Goal: Task Accomplishment & Management: Use online tool/utility

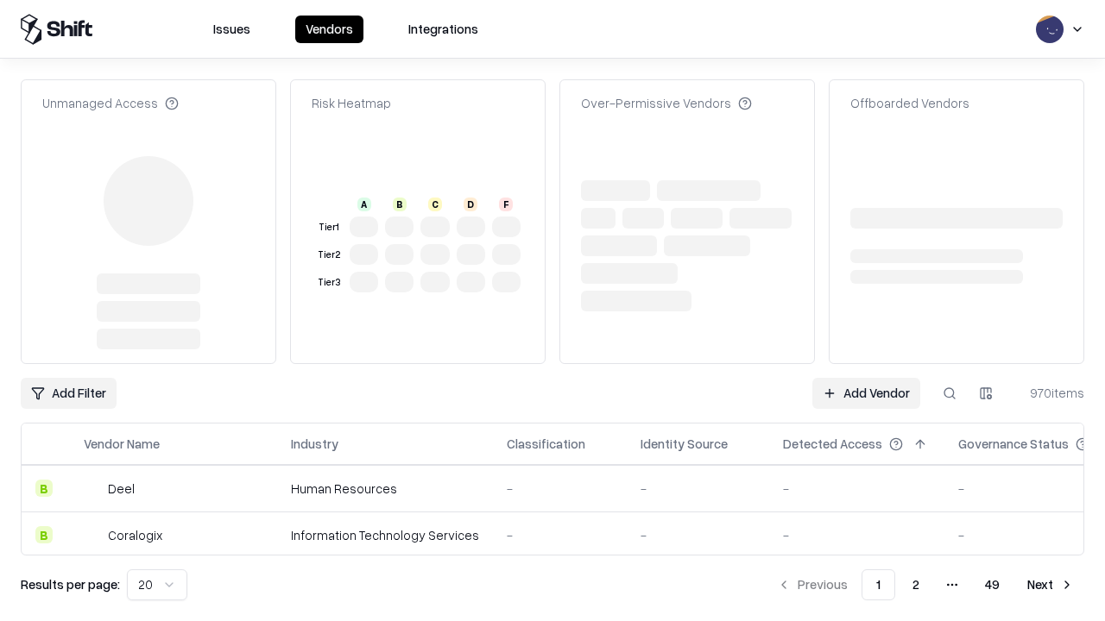
click at [865, 378] on link "Add Vendor" at bounding box center [866, 393] width 108 height 31
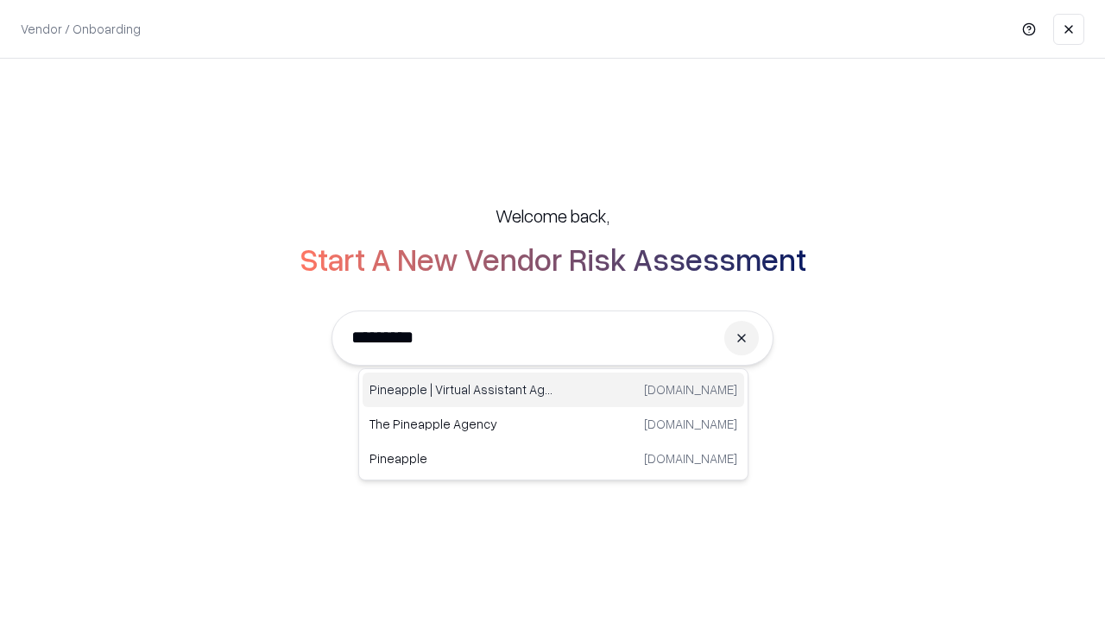
click at [553, 390] on div "Pineapple | Virtual Assistant Agency [DOMAIN_NAME]" at bounding box center [552, 390] width 381 height 35
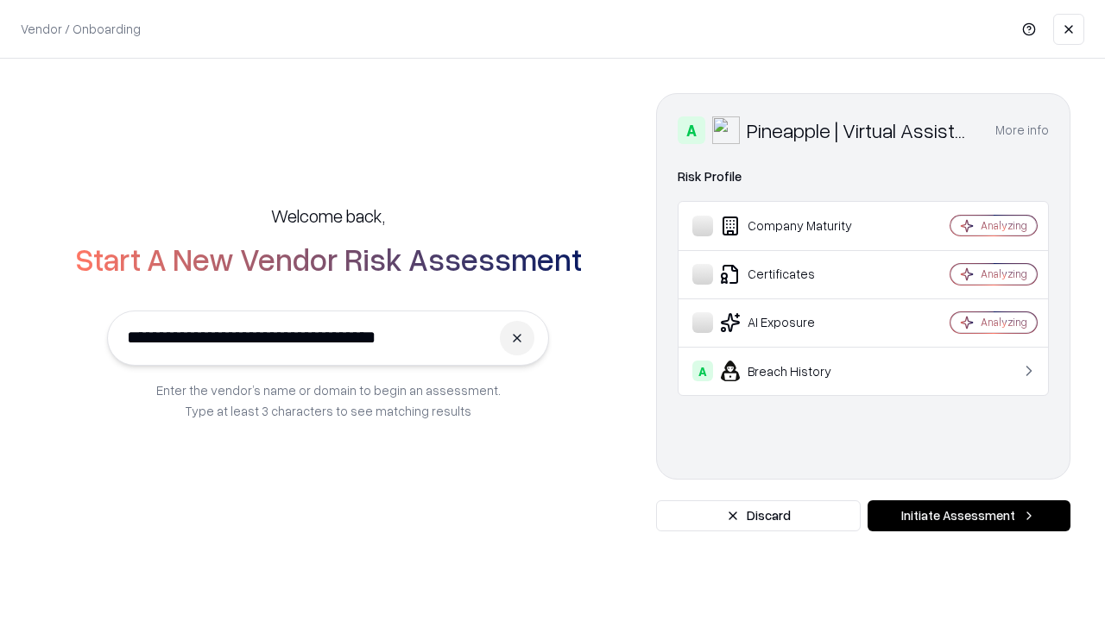
type input "**********"
click at [968, 516] on button "Initiate Assessment" at bounding box center [968, 515] width 203 height 31
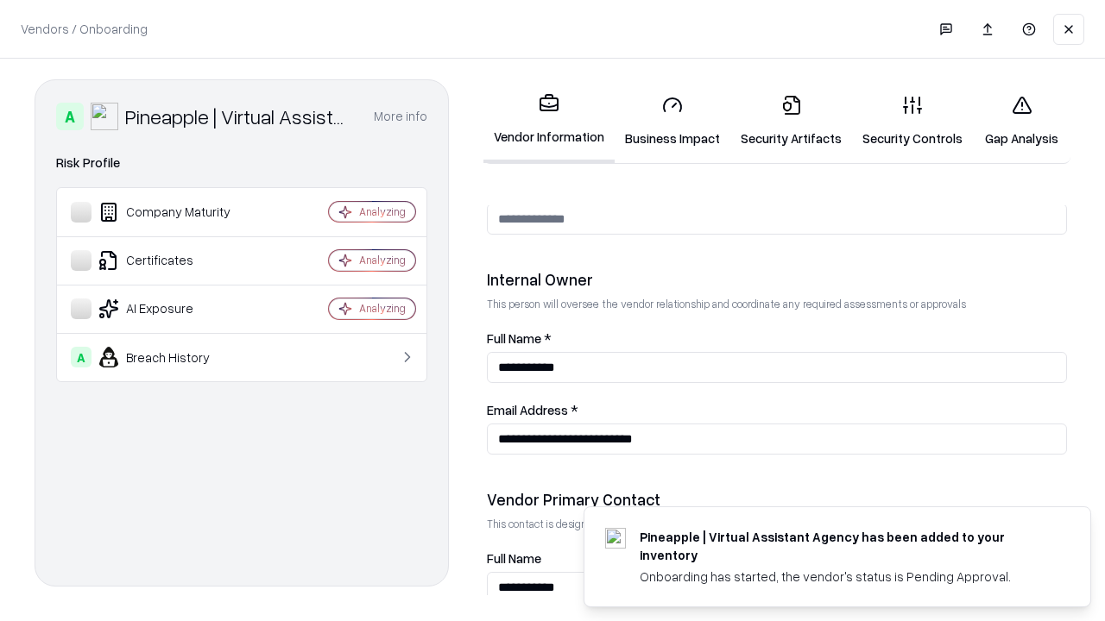
scroll to position [894, 0]
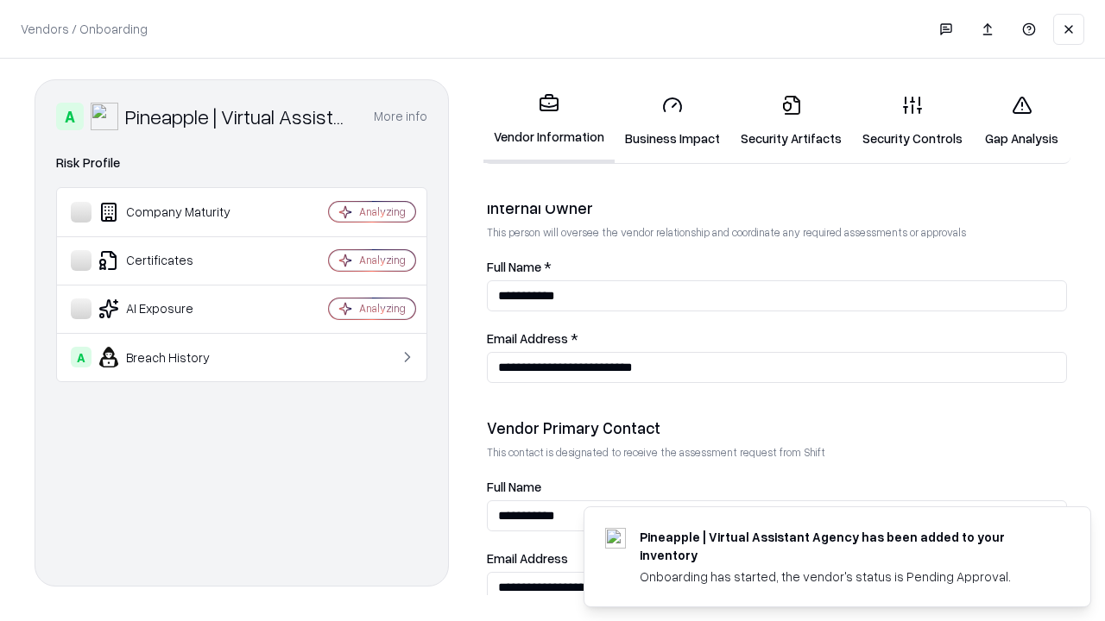
click at [672, 121] on link "Business Impact" at bounding box center [672, 121] width 116 height 80
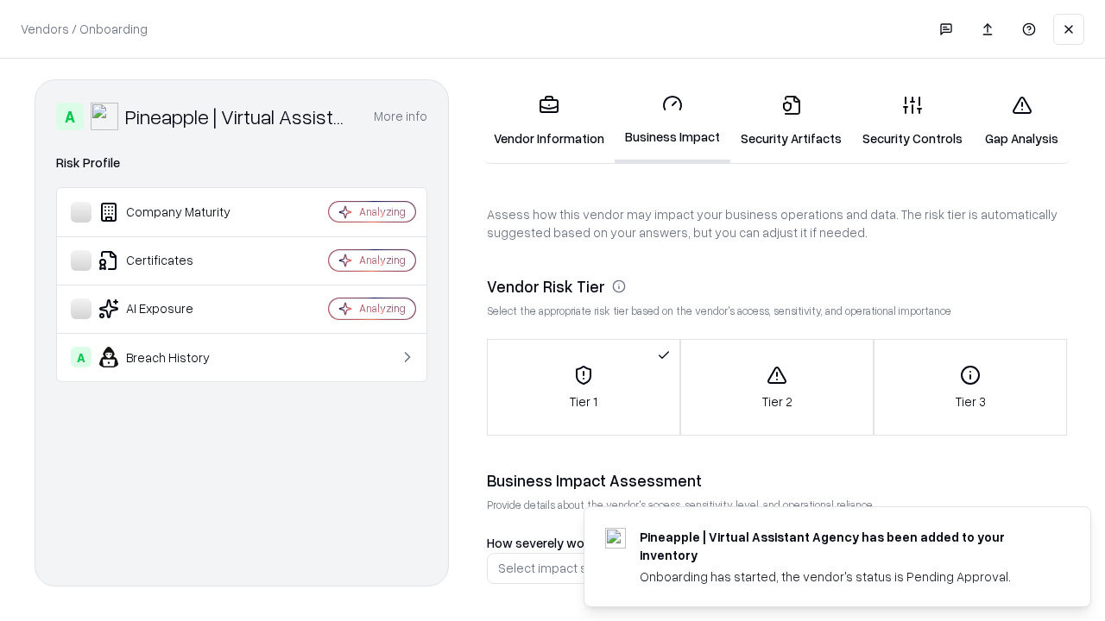
click at [1021, 121] on link "Gap Analysis" at bounding box center [1021, 121] width 98 height 80
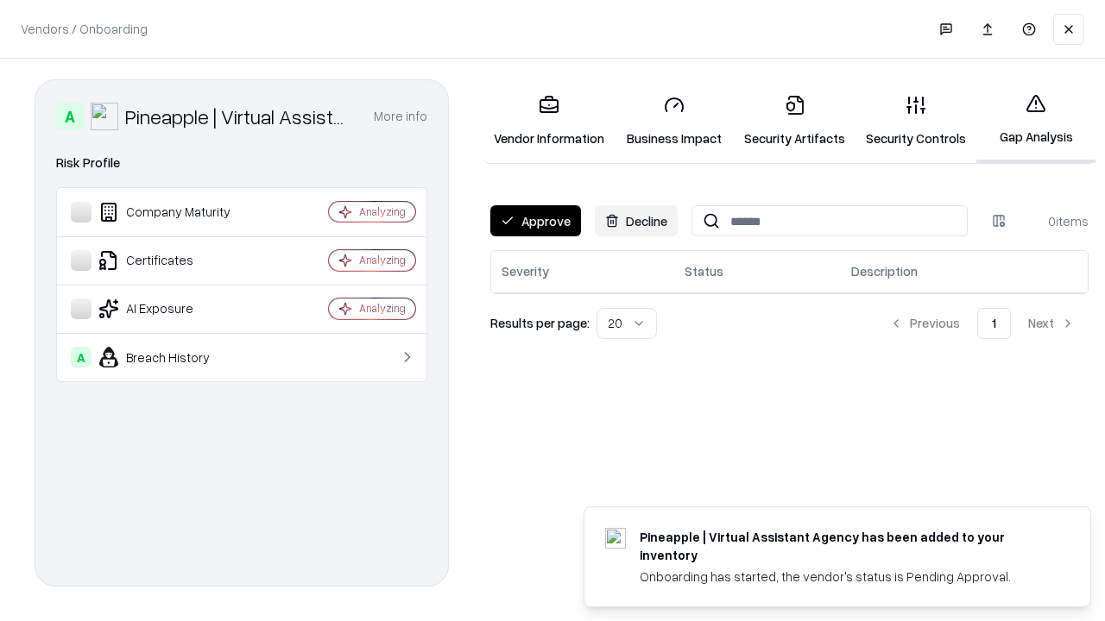
click at [535, 221] on button "Approve" at bounding box center [535, 220] width 91 height 31
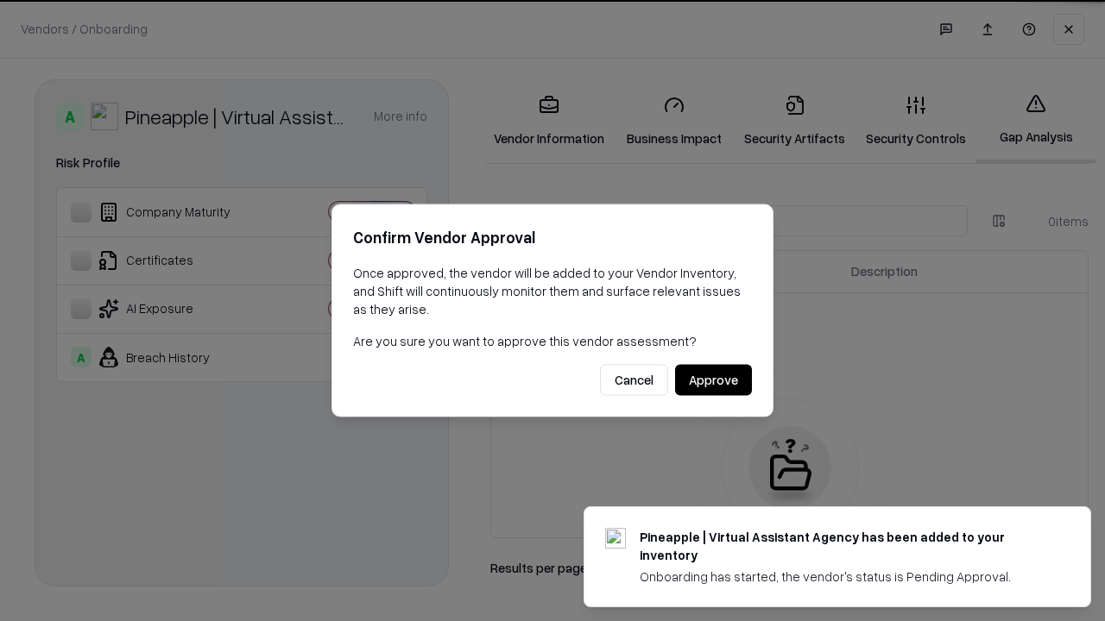
click at [713, 380] on button "Approve" at bounding box center [713, 380] width 77 height 31
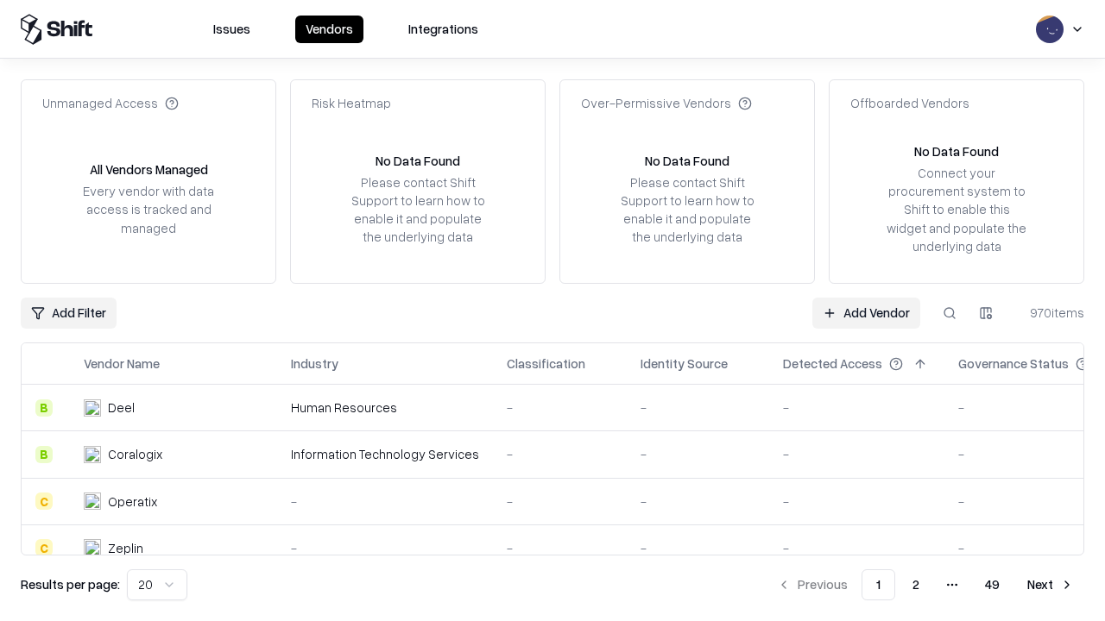
type input "**********"
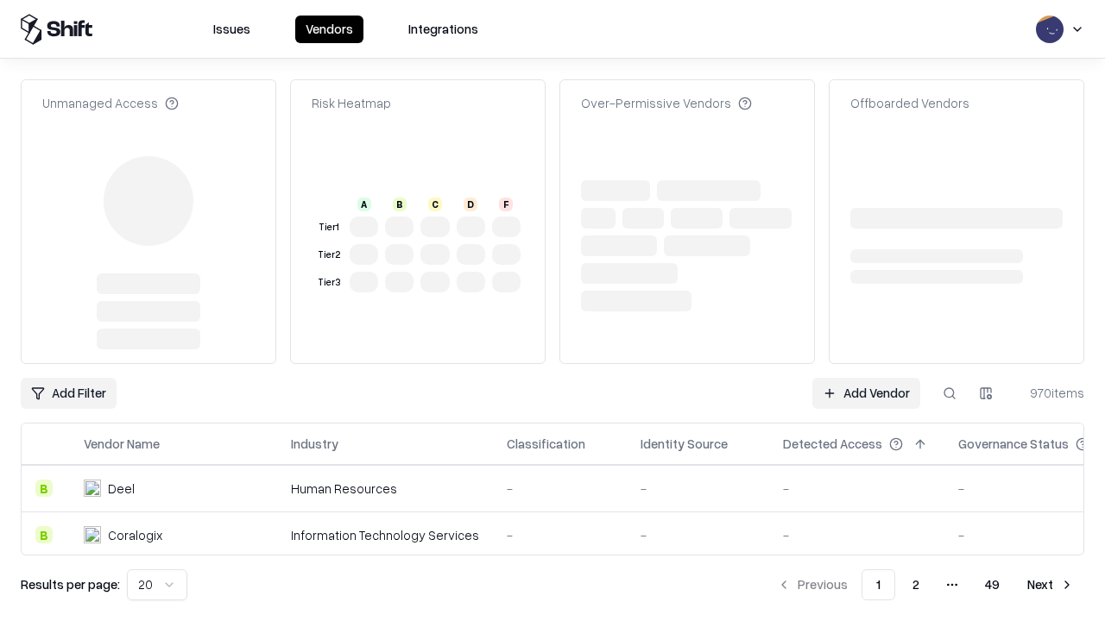
click at [865, 393] on link "Add Vendor" at bounding box center [866, 393] width 108 height 31
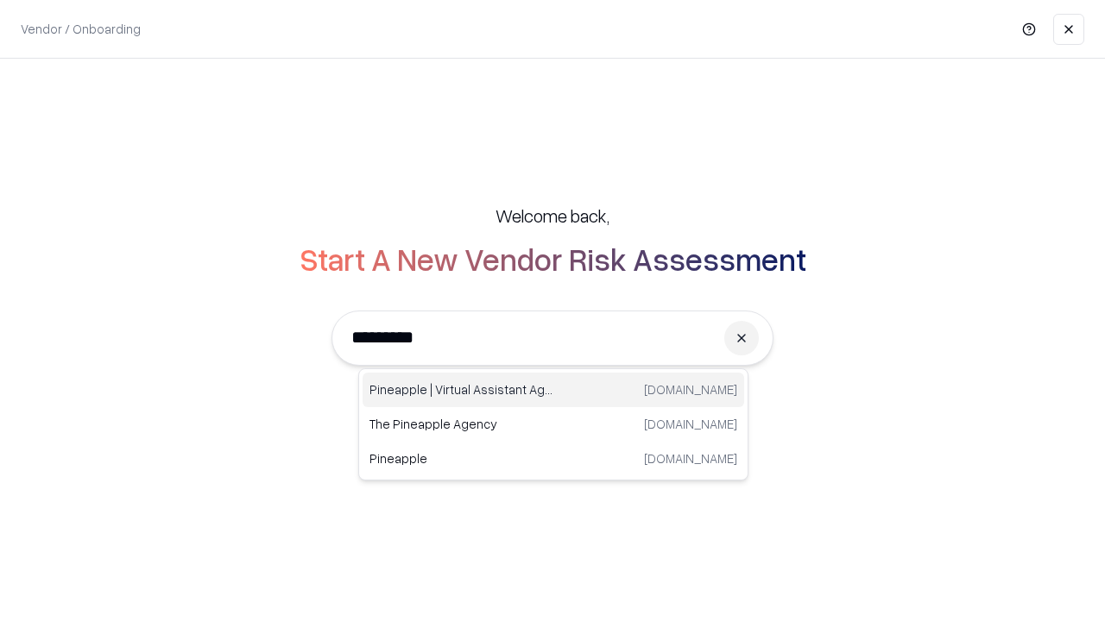
click at [553, 390] on div "Pineapple | Virtual Assistant Agency [DOMAIN_NAME]" at bounding box center [552, 390] width 381 height 35
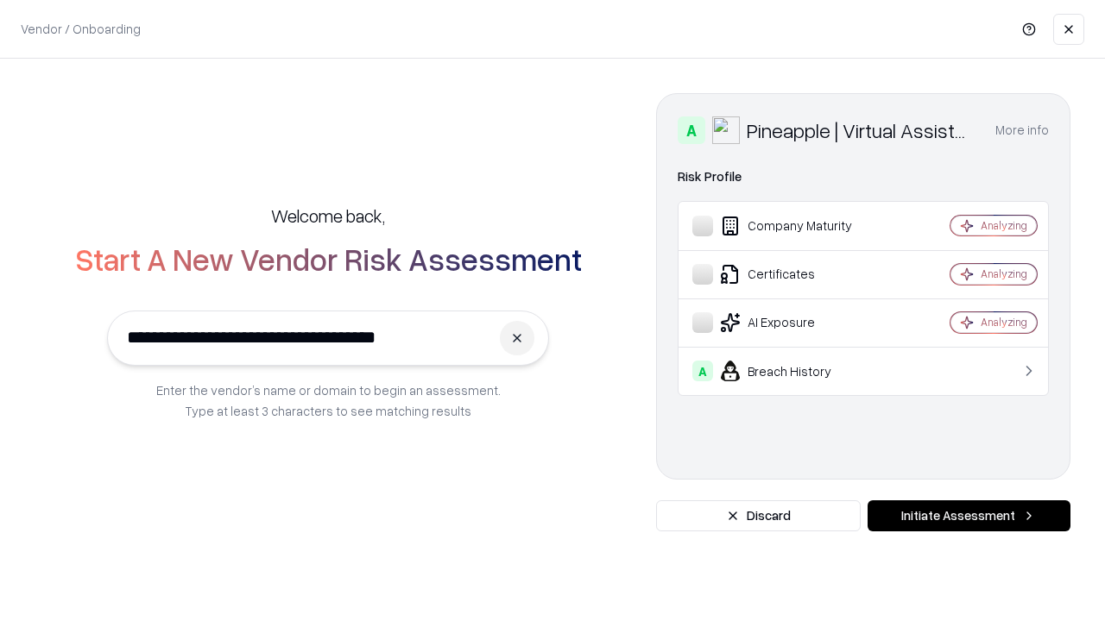
type input "**********"
click at [968, 516] on button "Initiate Assessment" at bounding box center [968, 515] width 203 height 31
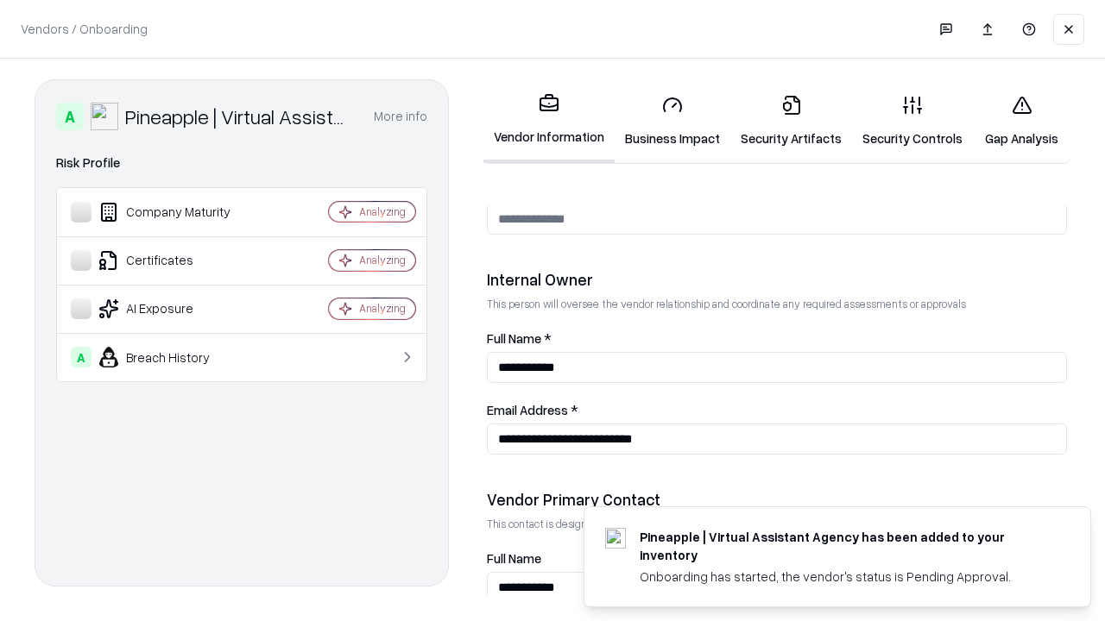
scroll to position [894, 0]
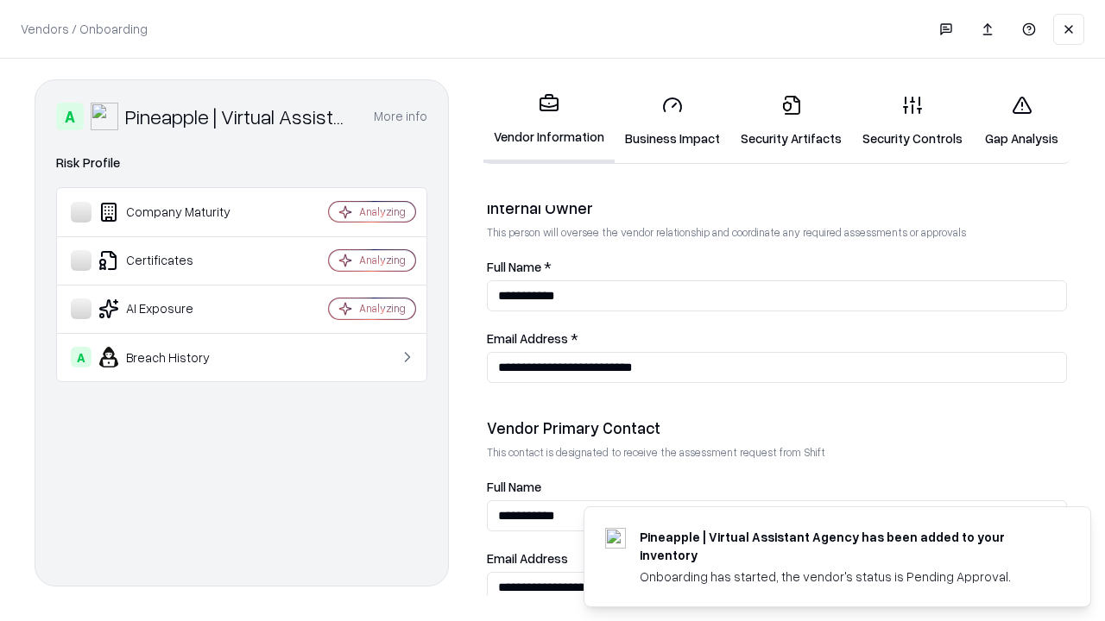
click at [1021, 121] on link "Gap Analysis" at bounding box center [1021, 121] width 98 height 80
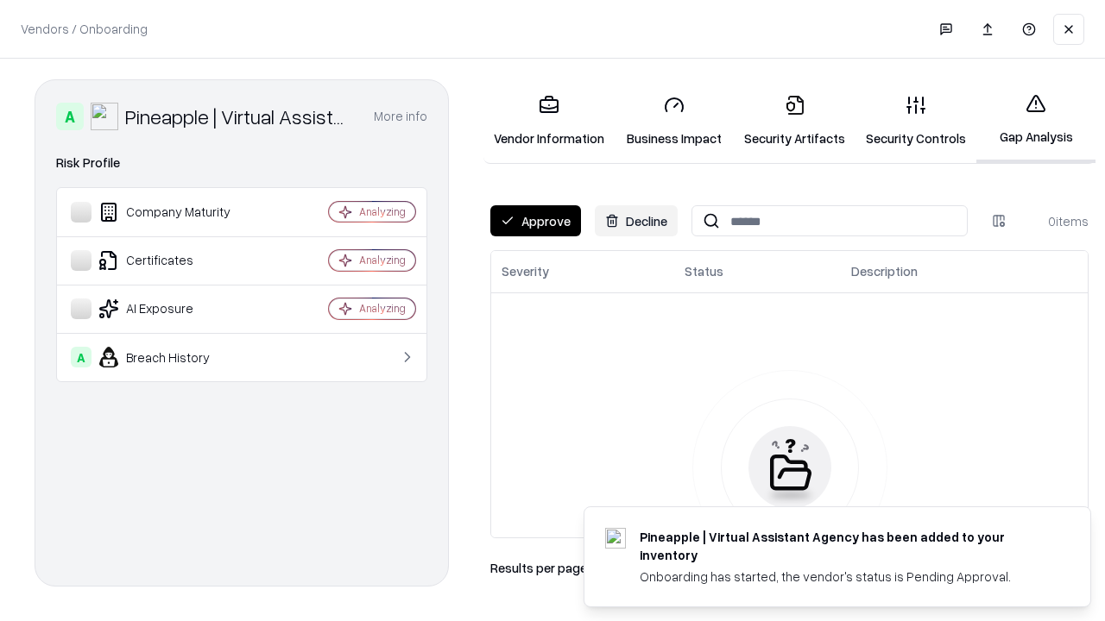
click at [535, 221] on button "Approve" at bounding box center [535, 220] width 91 height 31
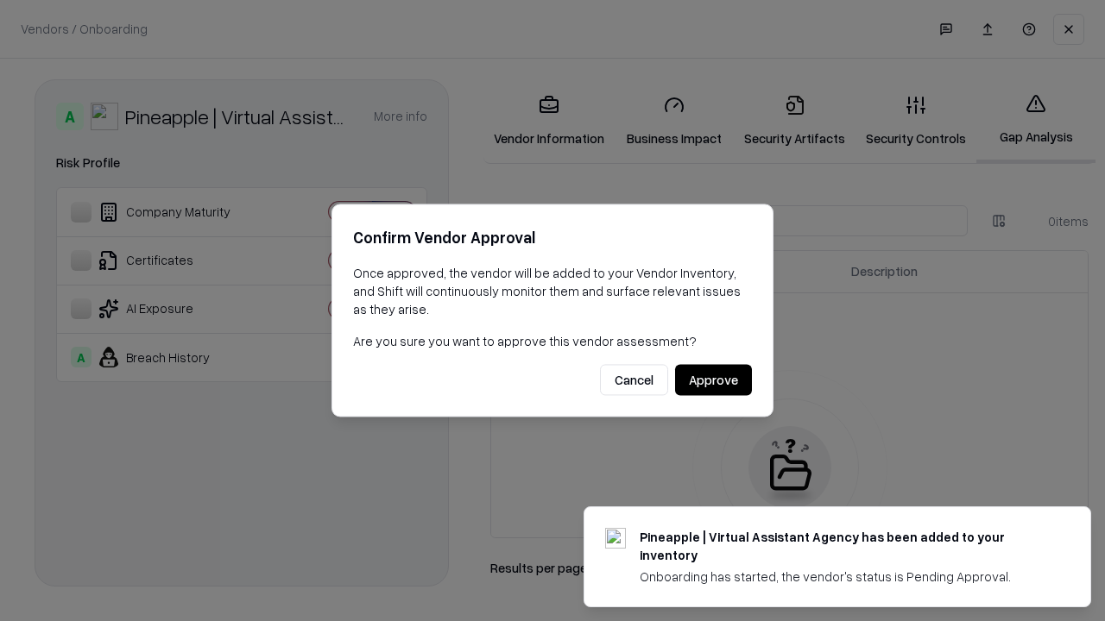
click at [713, 380] on button "Approve" at bounding box center [713, 380] width 77 height 31
